Goal: Task Accomplishment & Management: Use online tool/utility

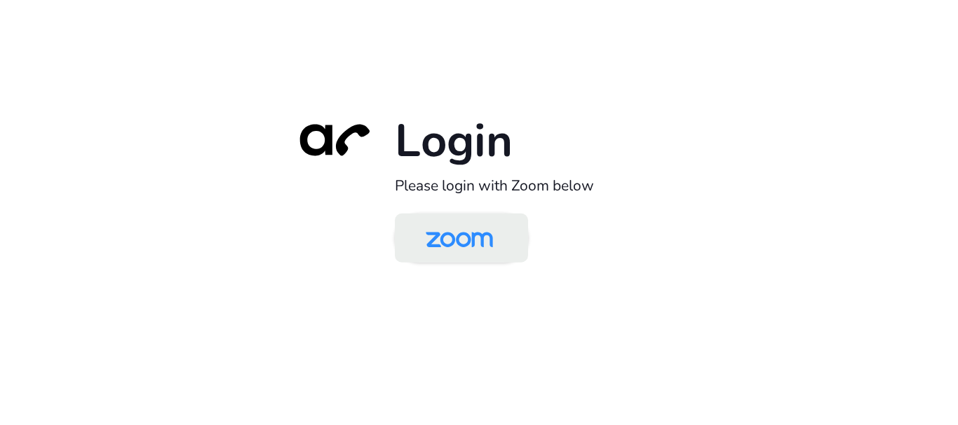
click at [456, 239] on img at bounding box center [459, 240] width 97 height 46
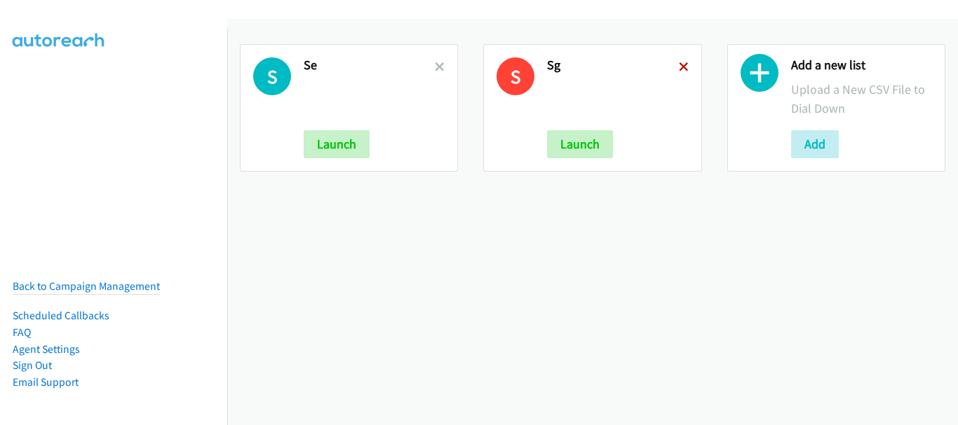
click at [679, 64] on icon at bounding box center [684, 68] width 10 height 10
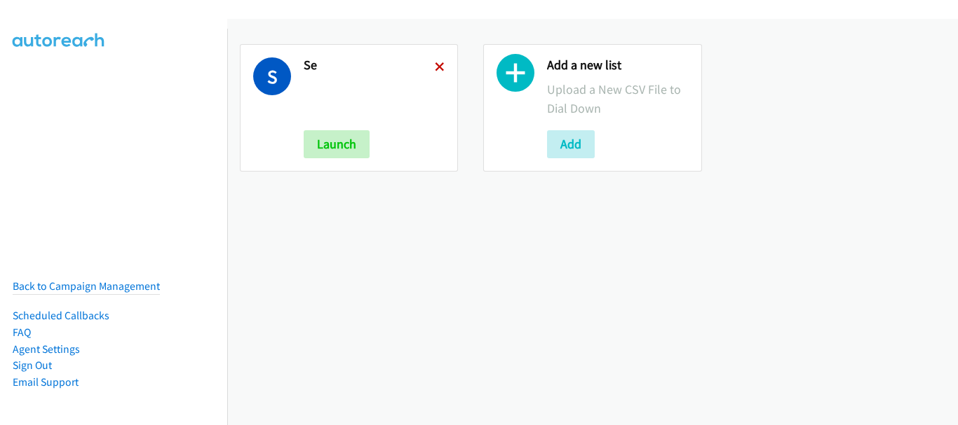
click at [435, 63] on icon at bounding box center [440, 68] width 10 height 10
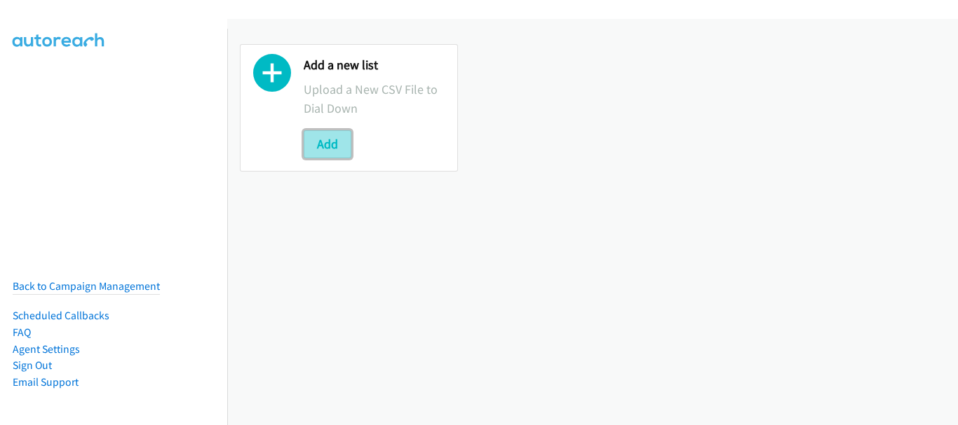
click at [346, 151] on button "Add" at bounding box center [328, 144] width 48 height 28
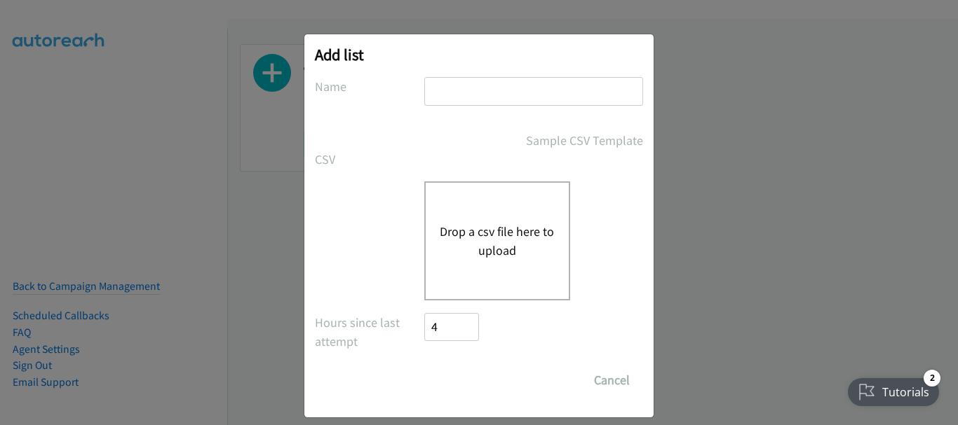
click at [472, 73] on div "Add list No phone fields were returned for that Report or List View Please uplo…" at bounding box center [478, 225] width 349 height 383
click at [473, 89] on input "text" at bounding box center [533, 91] width 219 height 29
type input "Lenovo"
click at [460, 228] on button "Drop a csv file here to upload" at bounding box center [497, 241] width 115 height 38
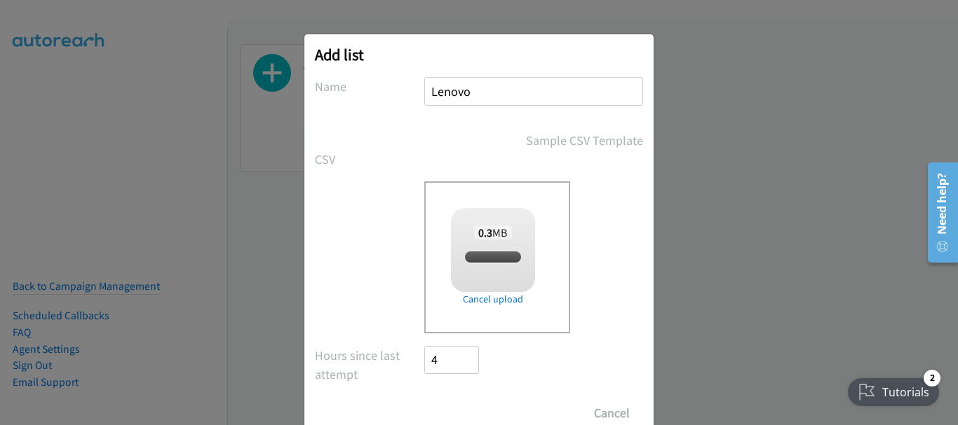
checkbox input "true"
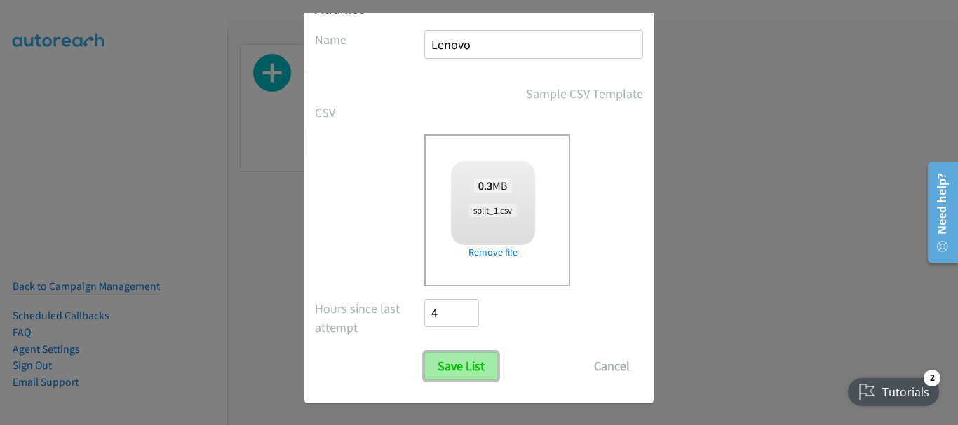
click at [467, 366] on input "Save List" at bounding box center [461, 367] width 74 height 28
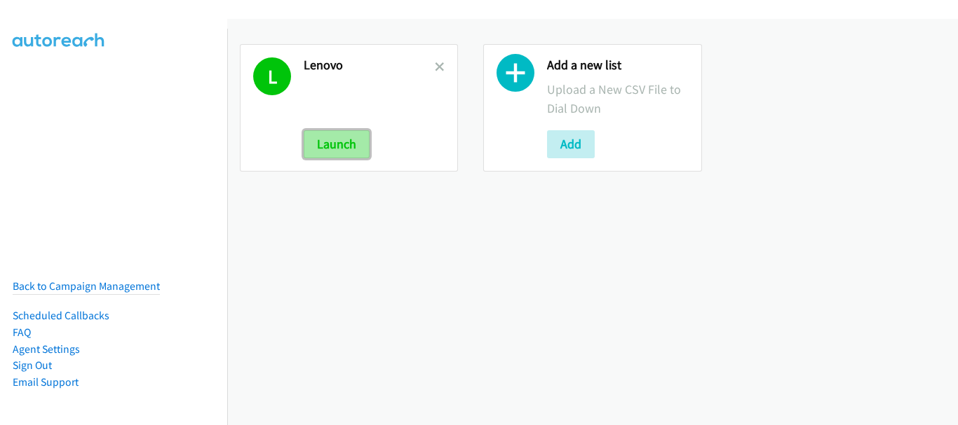
click at [341, 148] on button "Launch" at bounding box center [337, 144] width 66 height 28
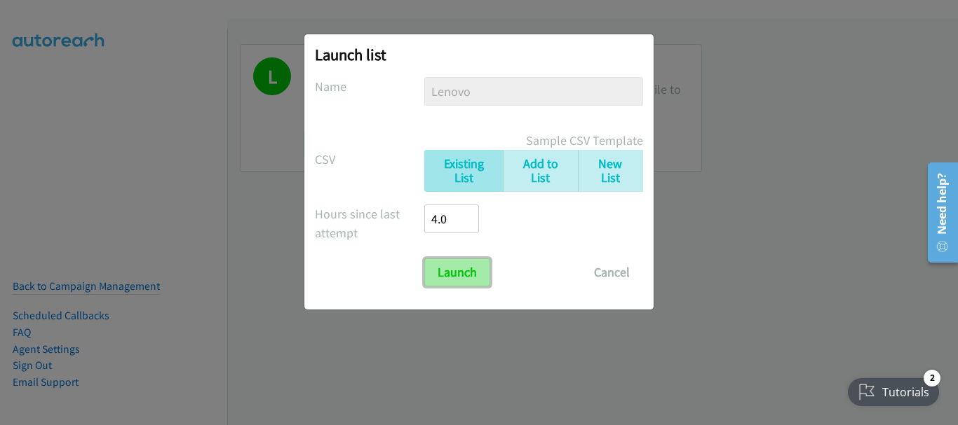
click at [447, 271] on input "Launch" at bounding box center [457, 273] width 66 height 28
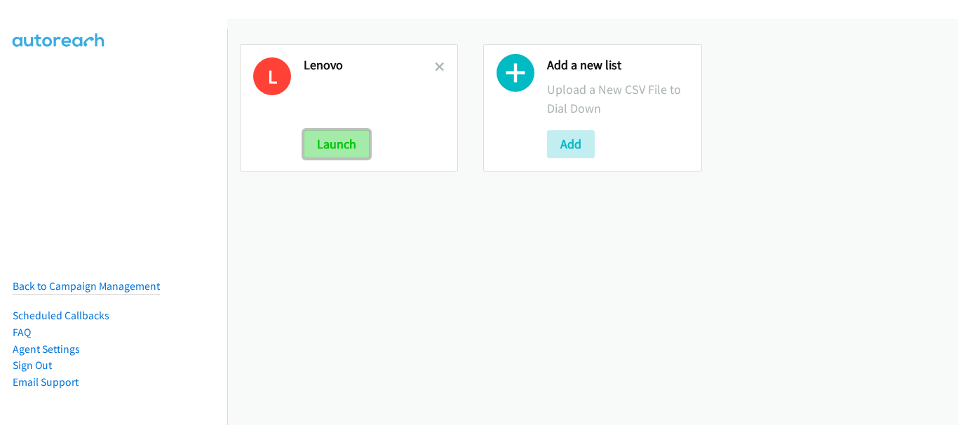
click at [334, 149] on button "Launch" at bounding box center [337, 144] width 66 height 28
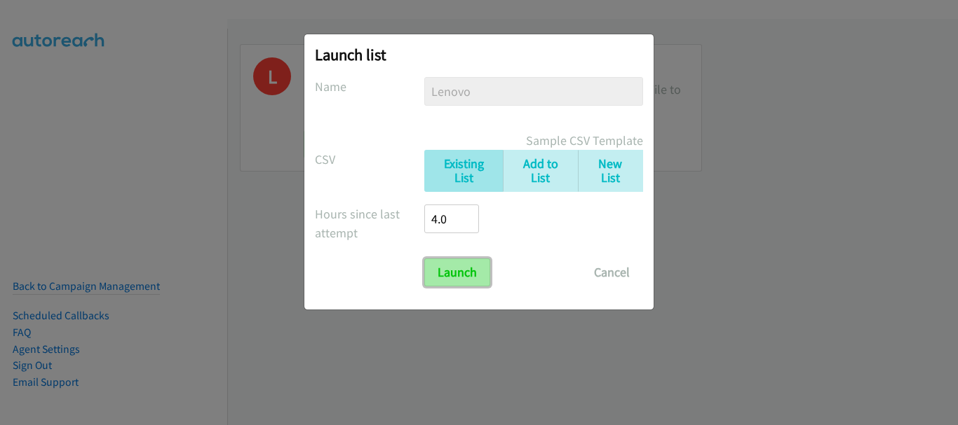
click at [428, 259] on input "Launch" at bounding box center [457, 273] width 66 height 28
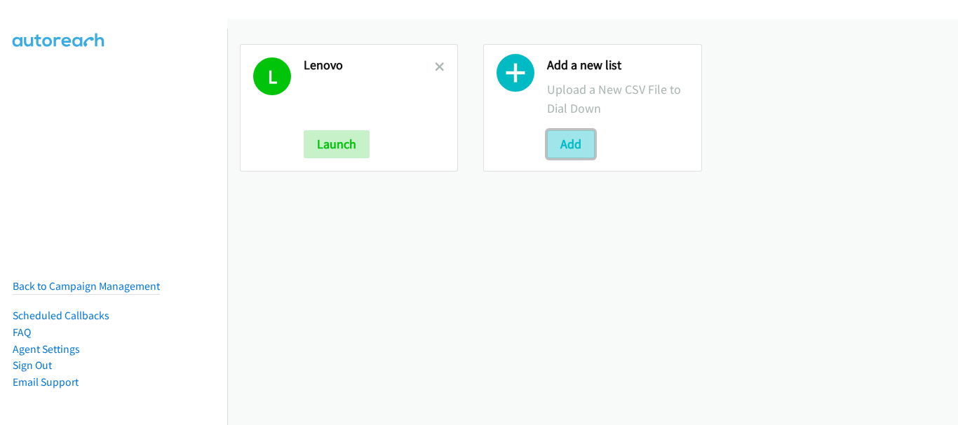
click at [557, 151] on button "Add" at bounding box center [571, 144] width 48 height 28
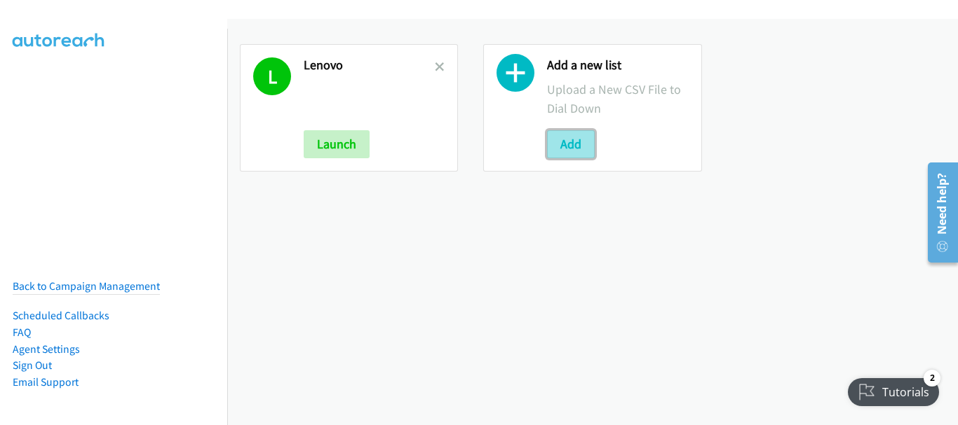
click at [567, 147] on button "Add" at bounding box center [571, 144] width 48 height 28
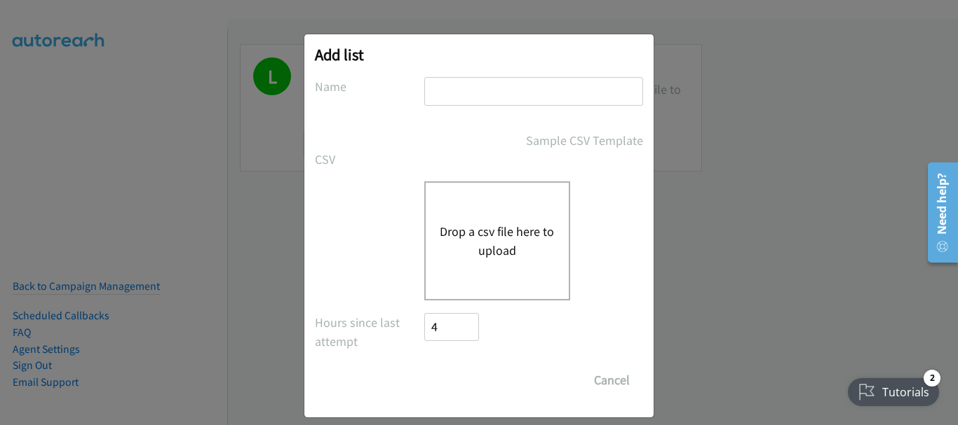
click at [517, 94] on input "text" at bounding box center [533, 91] width 219 height 29
type input "Lenovo"
click at [505, 256] on button "Drop a csv file here to upload" at bounding box center [497, 241] width 115 height 38
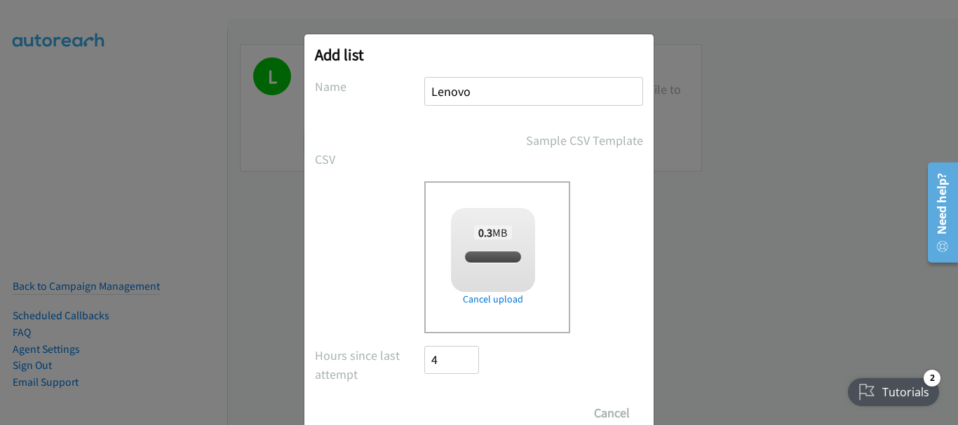
checkbox input "true"
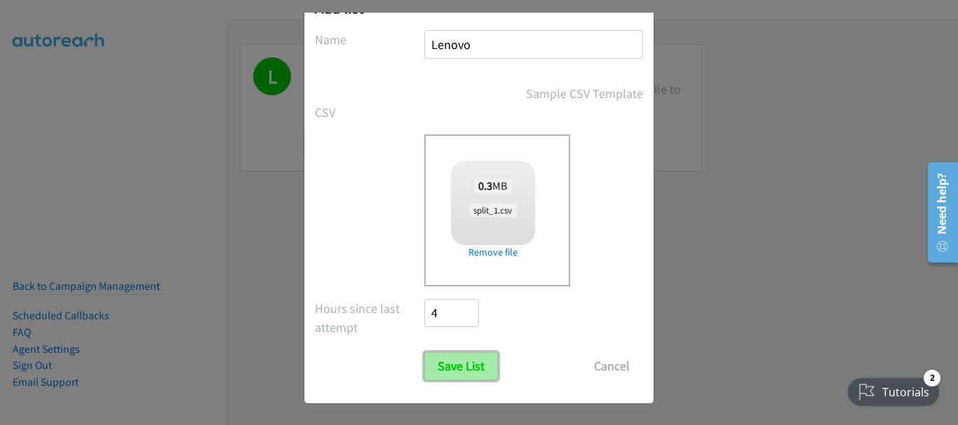
click at [461, 370] on input "Save List" at bounding box center [461, 367] width 74 height 28
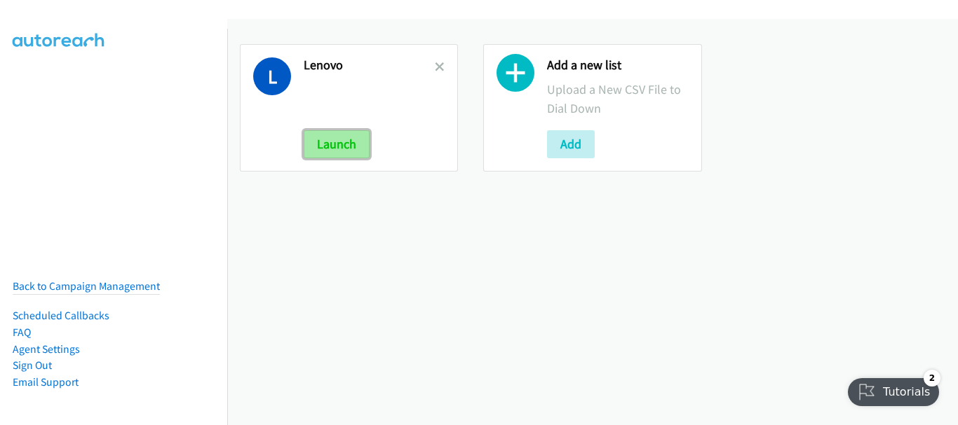
click at [348, 149] on button "Launch" at bounding box center [337, 144] width 66 height 28
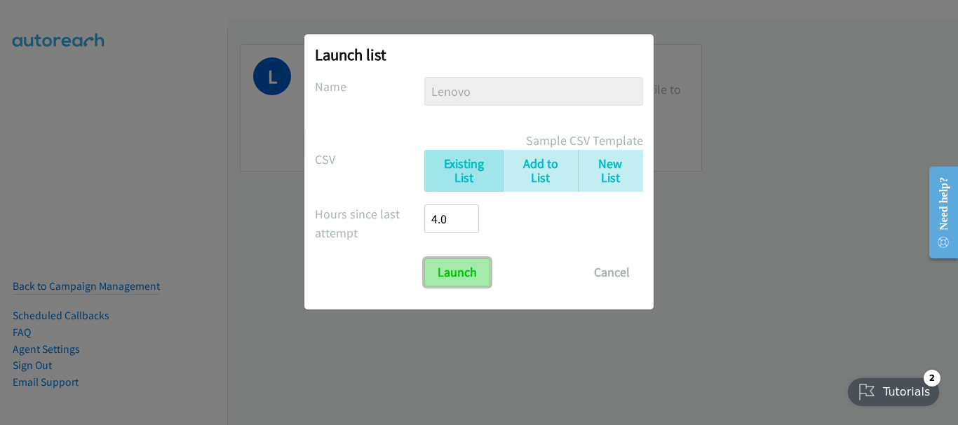
click at [444, 281] on input "Launch" at bounding box center [457, 273] width 66 height 28
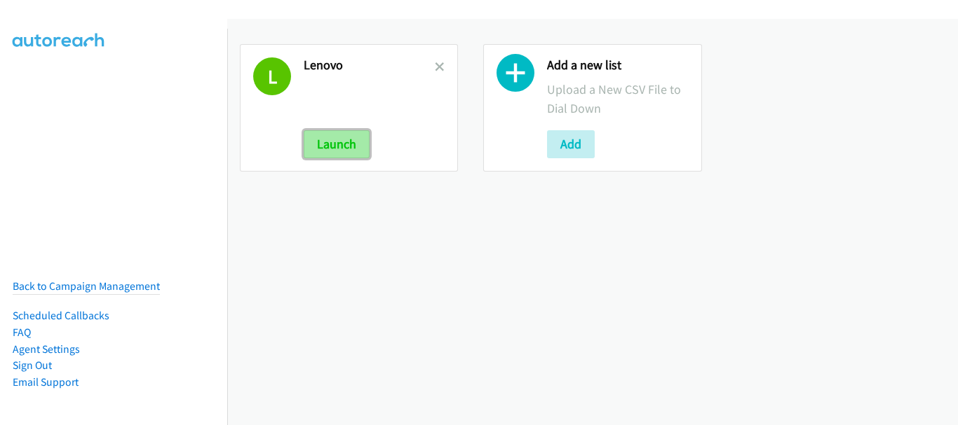
click at [345, 134] on button "Launch" at bounding box center [337, 144] width 66 height 28
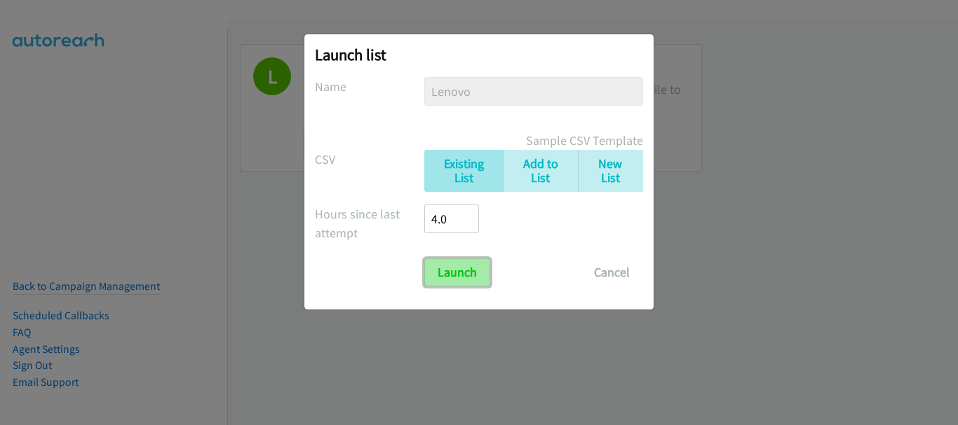
click at [460, 284] on input "Launch" at bounding box center [457, 273] width 66 height 28
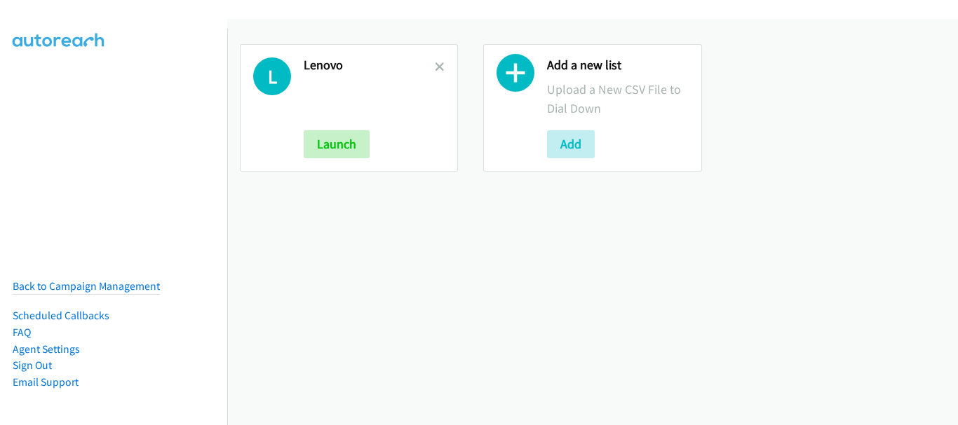
click at [357, 158] on div "L Lenovo Launch" at bounding box center [349, 108] width 218 height 128
click at [353, 144] on button "Launch" at bounding box center [337, 144] width 66 height 28
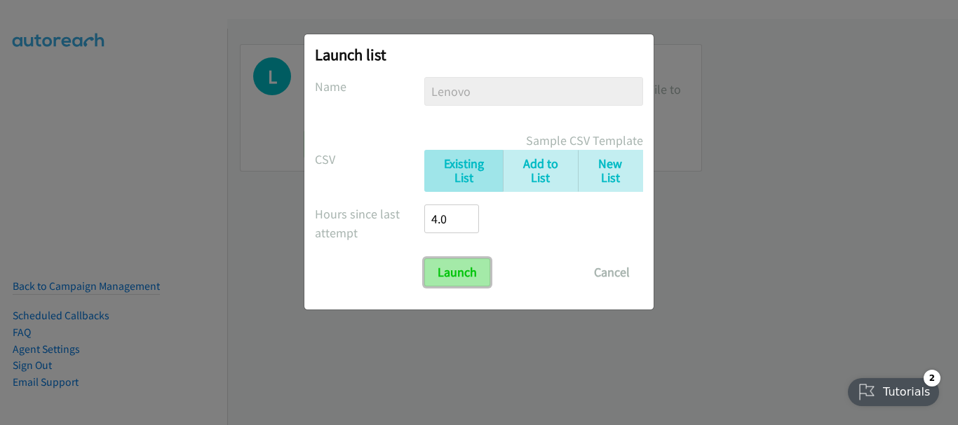
click at [453, 271] on input "Launch" at bounding box center [457, 273] width 66 height 28
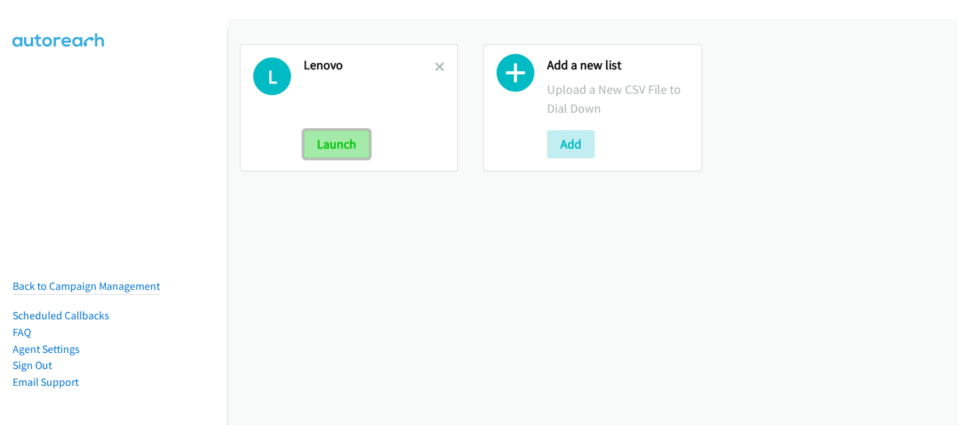
click at [344, 154] on button "Launch" at bounding box center [337, 144] width 66 height 28
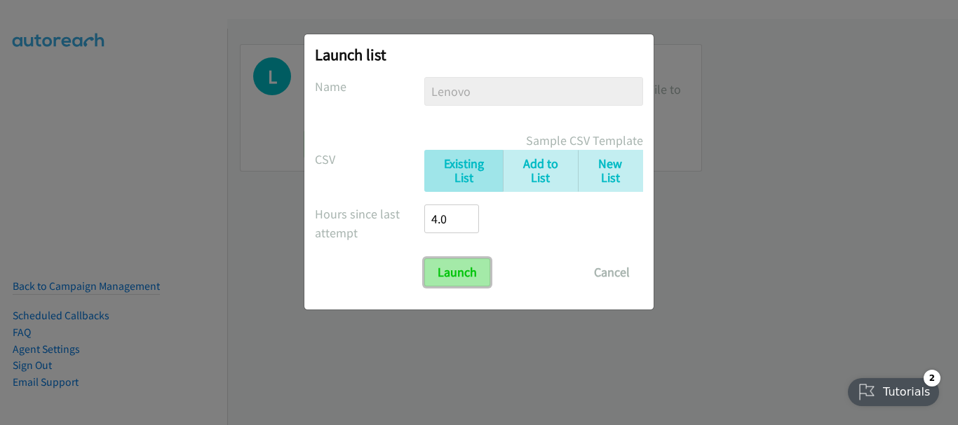
click at [456, 280] on input "Launch" at bounding box center [457, 273] width 66 height 28
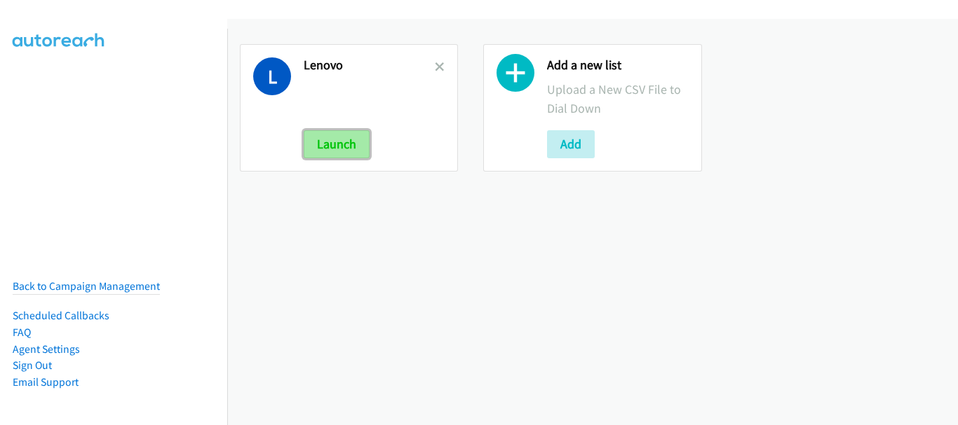
click at [362, 145] on button "Launch" at bounding box center [337, 144] width 66 height 28
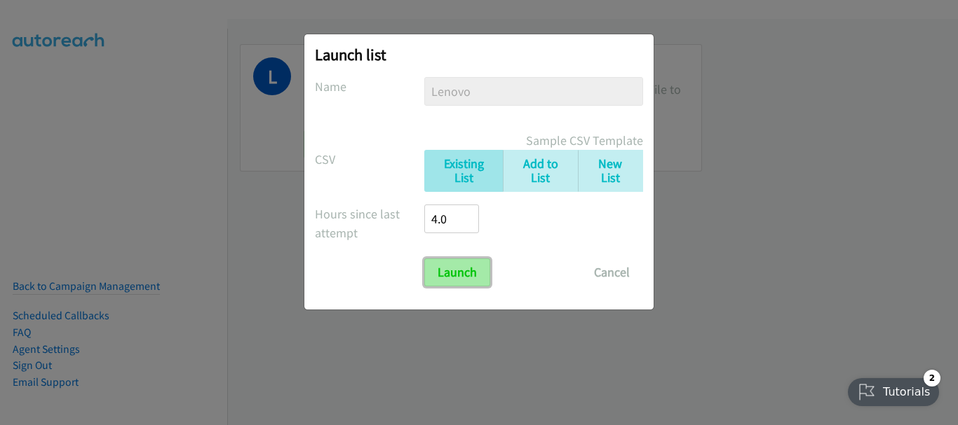
click at [470, 274] on input "Launch" at bounding box center [457, 273] width 66 height 28
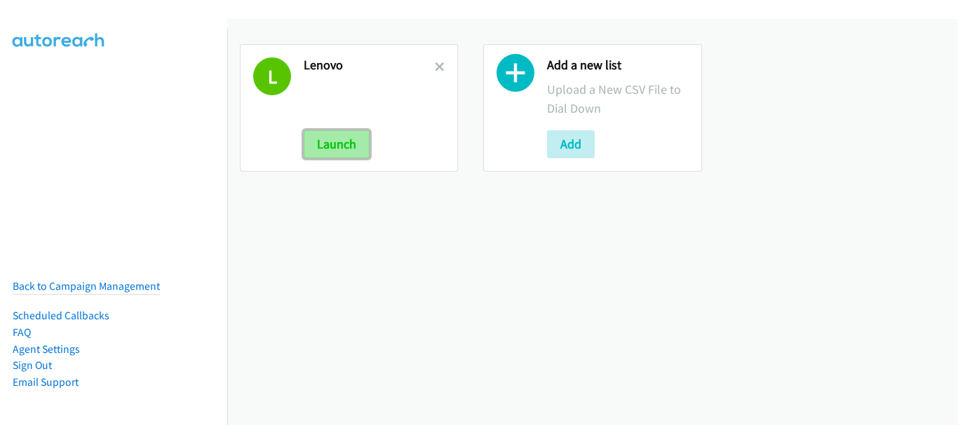
click at [350, 142] on button "Launch" at bounding box center [337, 144] width 66 height 28
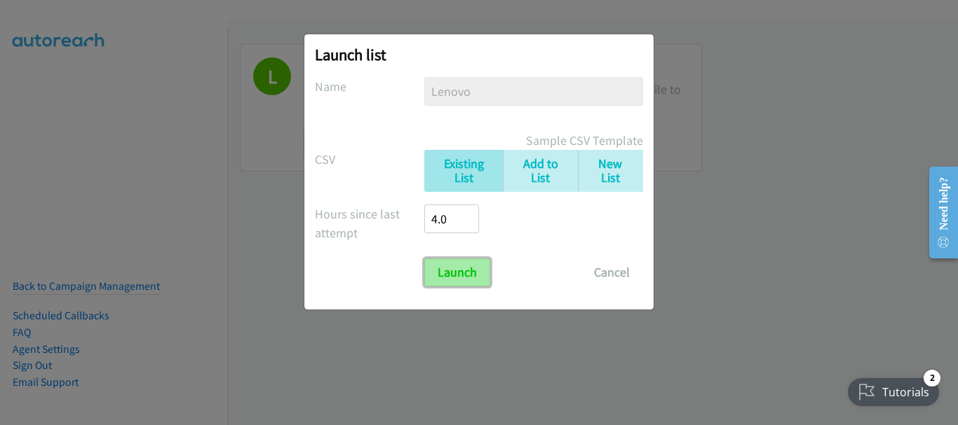
click at [468, 279] on input "Launch" at bounding box center [457, 273] width 66 height 28
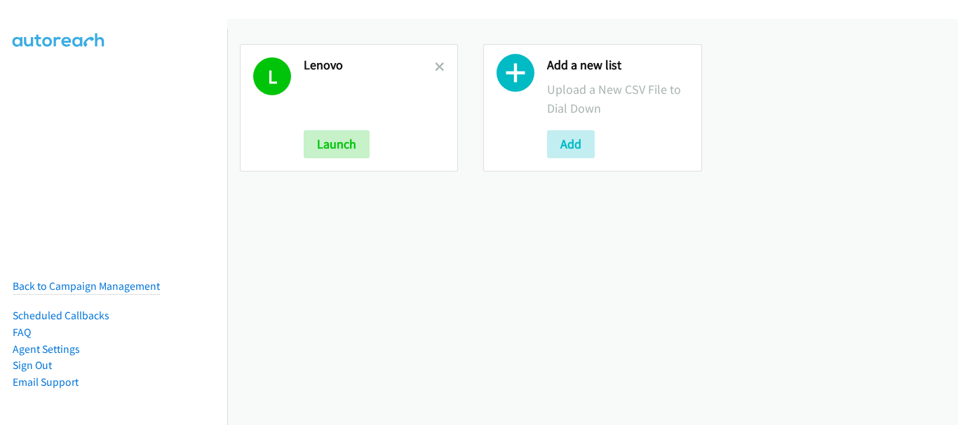
click at [343, 159] on div "L Lenovo Launch" at bounding box center [349, 108] width 218 height 128
click at [341, 146] on button "Launch" at bounding box center [337, 144] width 66 height 28
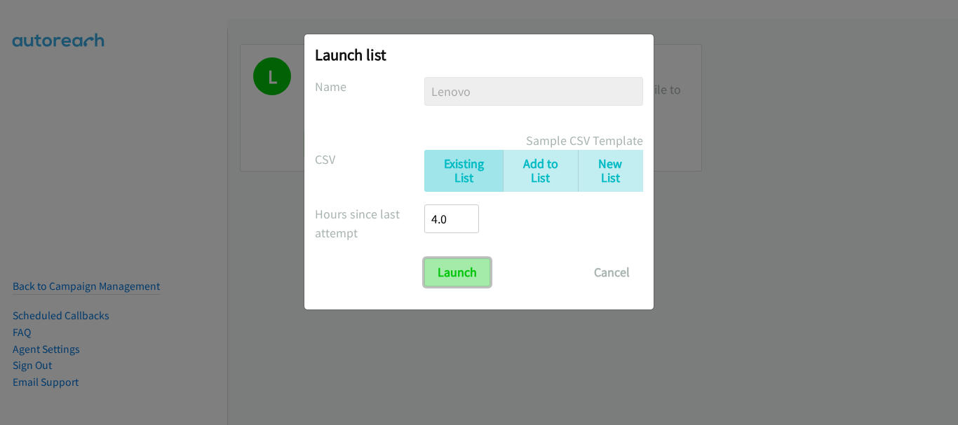
click at [476, 283] on input "Launch" at bounding box center [457, 273] width 66 height 28
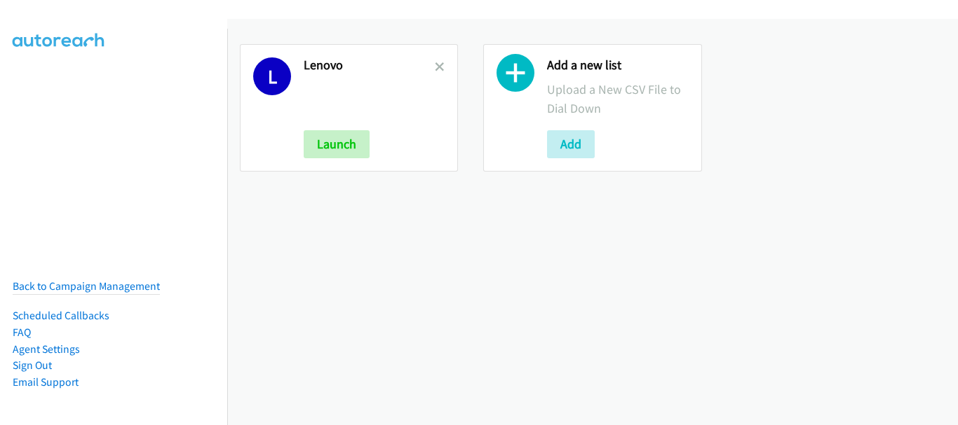
drag, startPoint x: 365, startPoint y: 176, endPoint x: 359, endPoint y: 163, distance: 14.5
click at [363, 173] on div "L [GEOGRAPHIC_DATA] Launch" at bounding box center [348, 108] width 243 height 153
click at [353, 151] on button "Launch" at bounding box center [337, 144] width 66 height 28
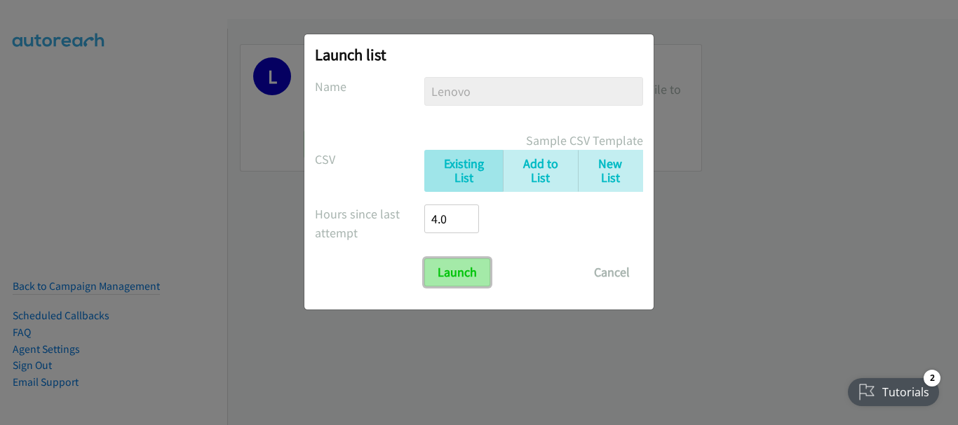
click at [461, 274] on input "Launch" at bounding box center [457, 273] width 66 height 28
